Goal: Task Accomplishment & Management: Manage account settings

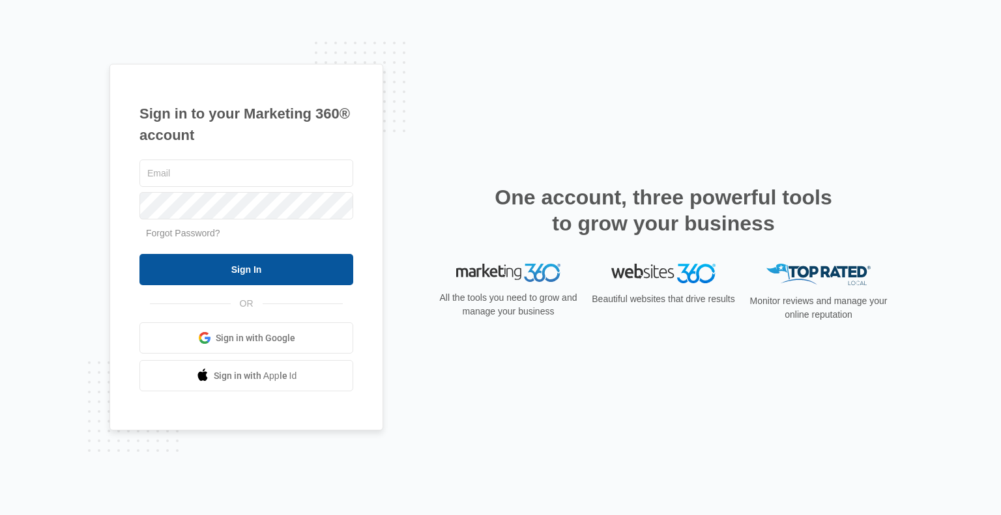
type input "[EMAIL_ADDRESS][DOMAIN_NAME]"
click at [240, 267] on input "Sign In" at bounding box center [246, 269] width 214 height 31
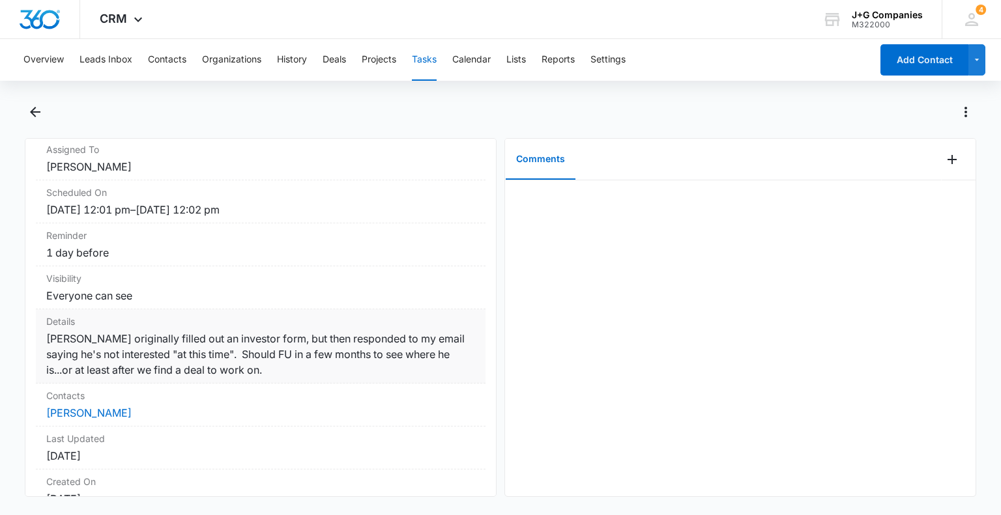
scroll to position [213, 0]
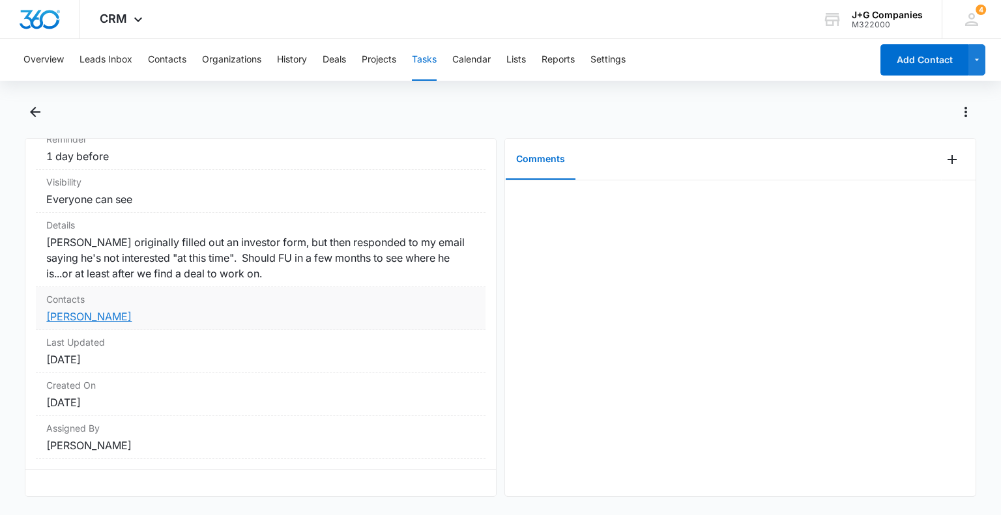
click at [84, 310] on link "[PERSON_NAME]" at bounding box center [88, 316] width 85 height 13
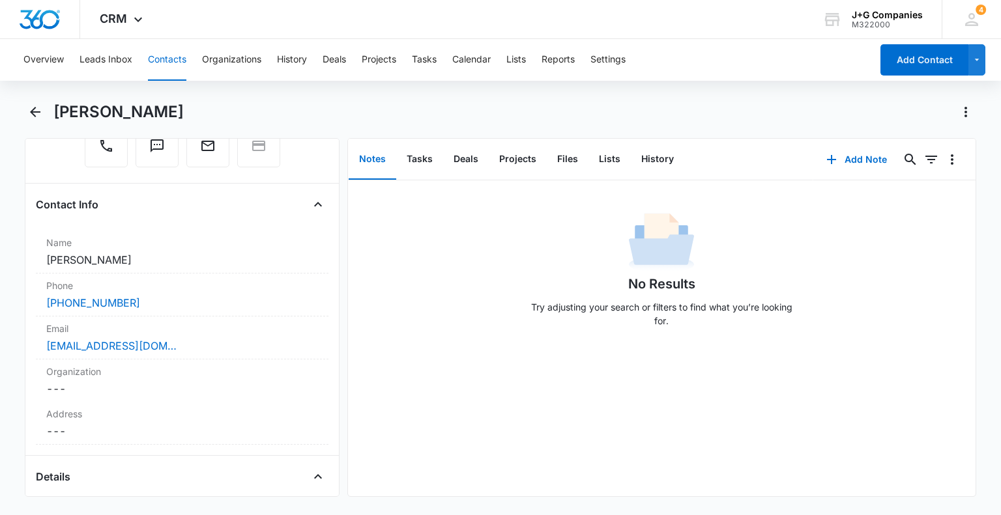
scroll to position [130, 0]
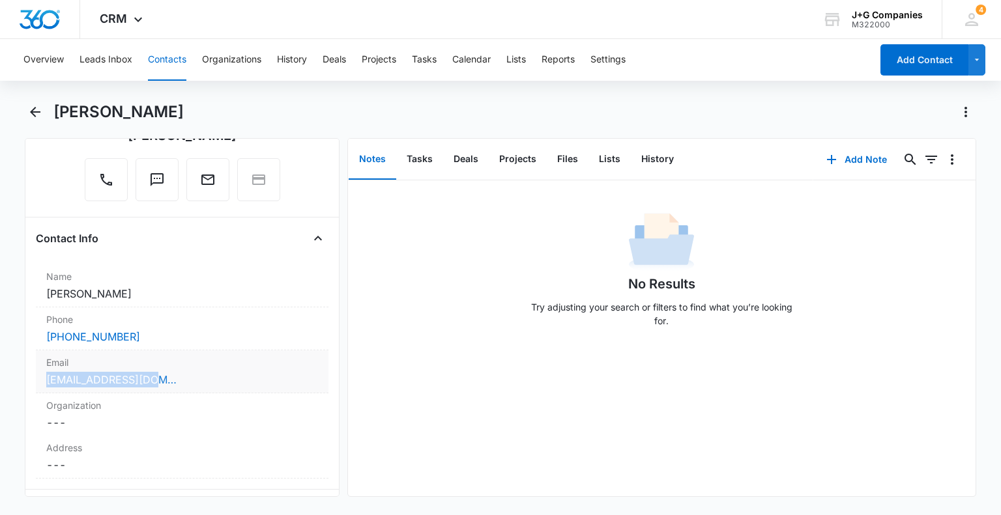
drag, startPoint x: 76, startPoint y: 369, endPoint x: 49, endPoint y: 377, distance: 28.0
click at [49, 377] on div "[EMAIL_ADDRESS][DOMAIN_NAME]" at bounding box center [181, 380] width 271 height 16
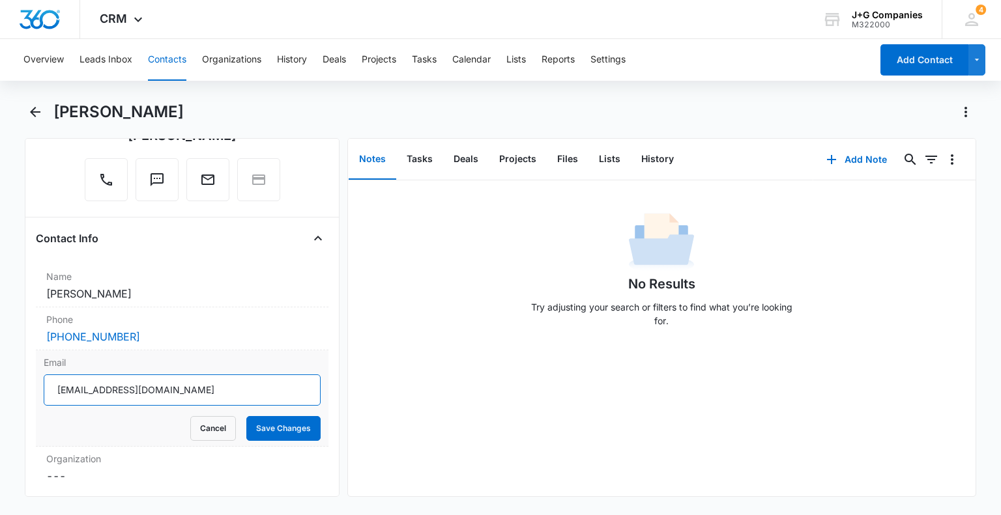
click at [102, 388] on input "[EMAIL_ADDRESS][DOMAIN_NAME]" at bounding box center [182, 390] width 276 height 31
click at [211, 428] on button "Cancel" at bounding box center [213, 428] width 46 height 25
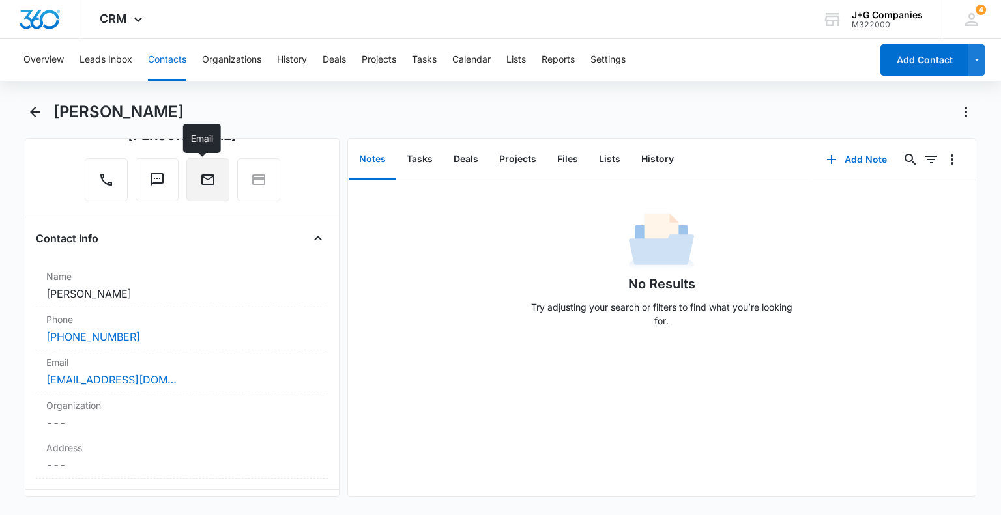
click at [201, 177] on icon "Email" at bounding box center [207, 180] width 13 height 10
click at [661, 152] on button "History" at bounding box center [657, 159] width 53 height 40
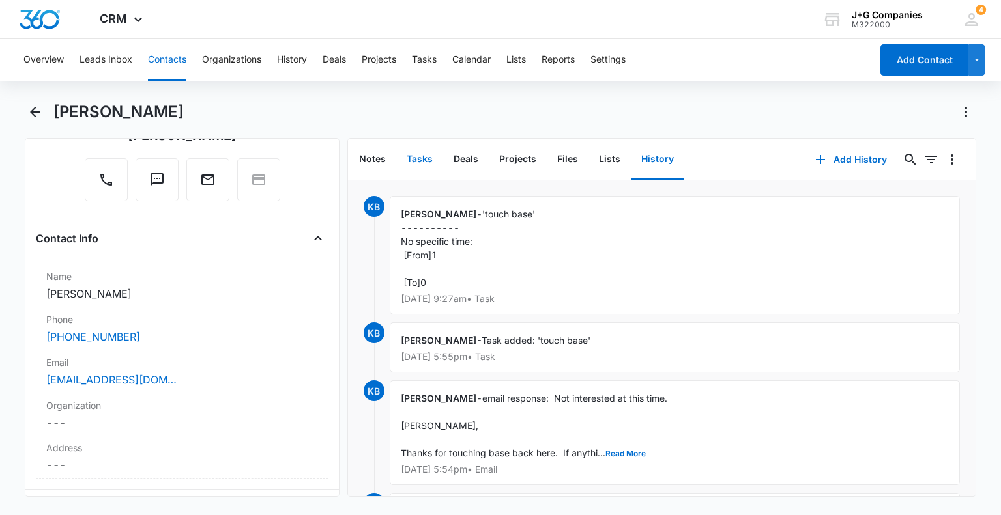
click at [430, 154] on button "Tasks" at bounding box center [419, 159] width 47 height 40
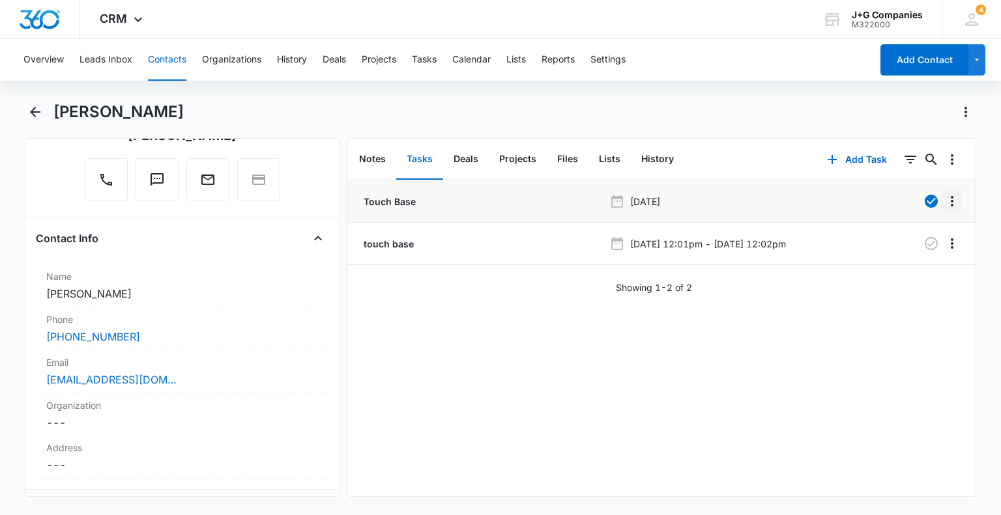
click at [951, 200] on icon "Overflow Menu" at bounding box center [952, 201] width 3 height 10
click at [899, 353] on div "Touch Base [DATE] Edit Delete touch base [DATE] 12:01pm - [DATE] 12:02pm Showin…" at bounding box center [662, 338] width 628 height 316
click at [923, 244] on icon "button" at bounding box center [931, 244] width 16 height 16
click at [425, 58] on button "Tasks" at bounding box center [424, 60] width 25 height 42
